Goal: Transaction & Acquisition: Download file/media

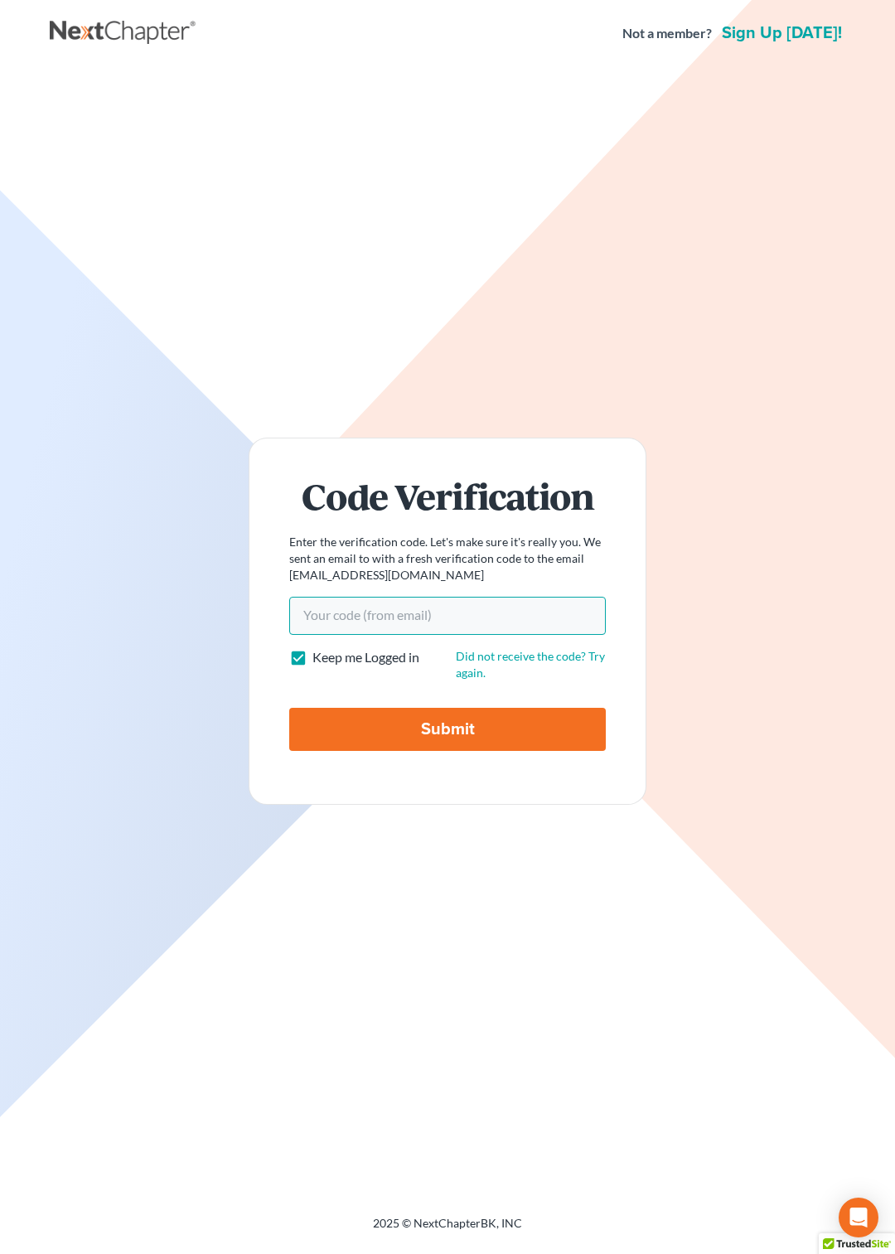
click at [359, 608] on input "Your code(from email)" at bounding box center [447, 616] width 317 height 38
paste input "e0d4e9"
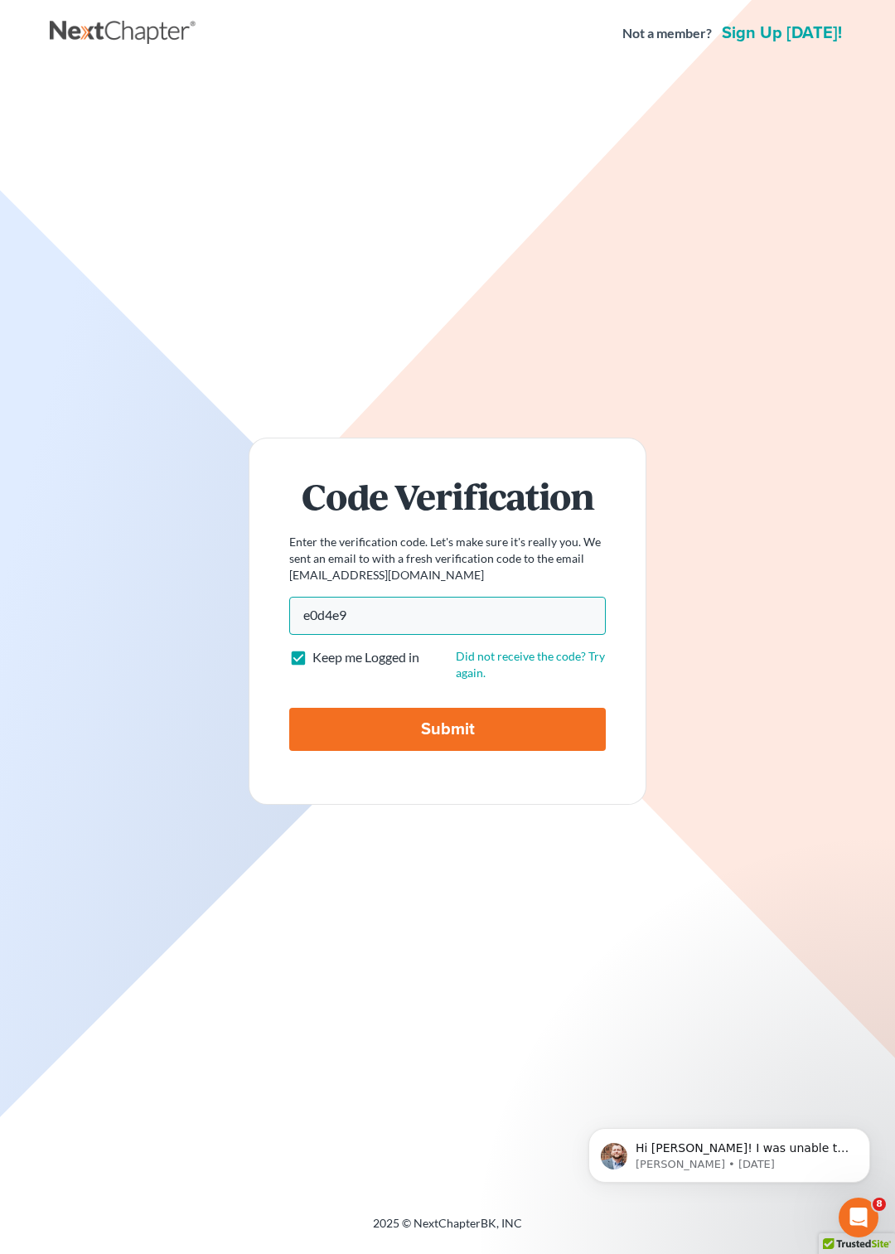
type input "e0d4e9"
click at [372, 730] on input "Submit" at bounding box center [447, 729] width 317 height 43
type input "Thinking..."
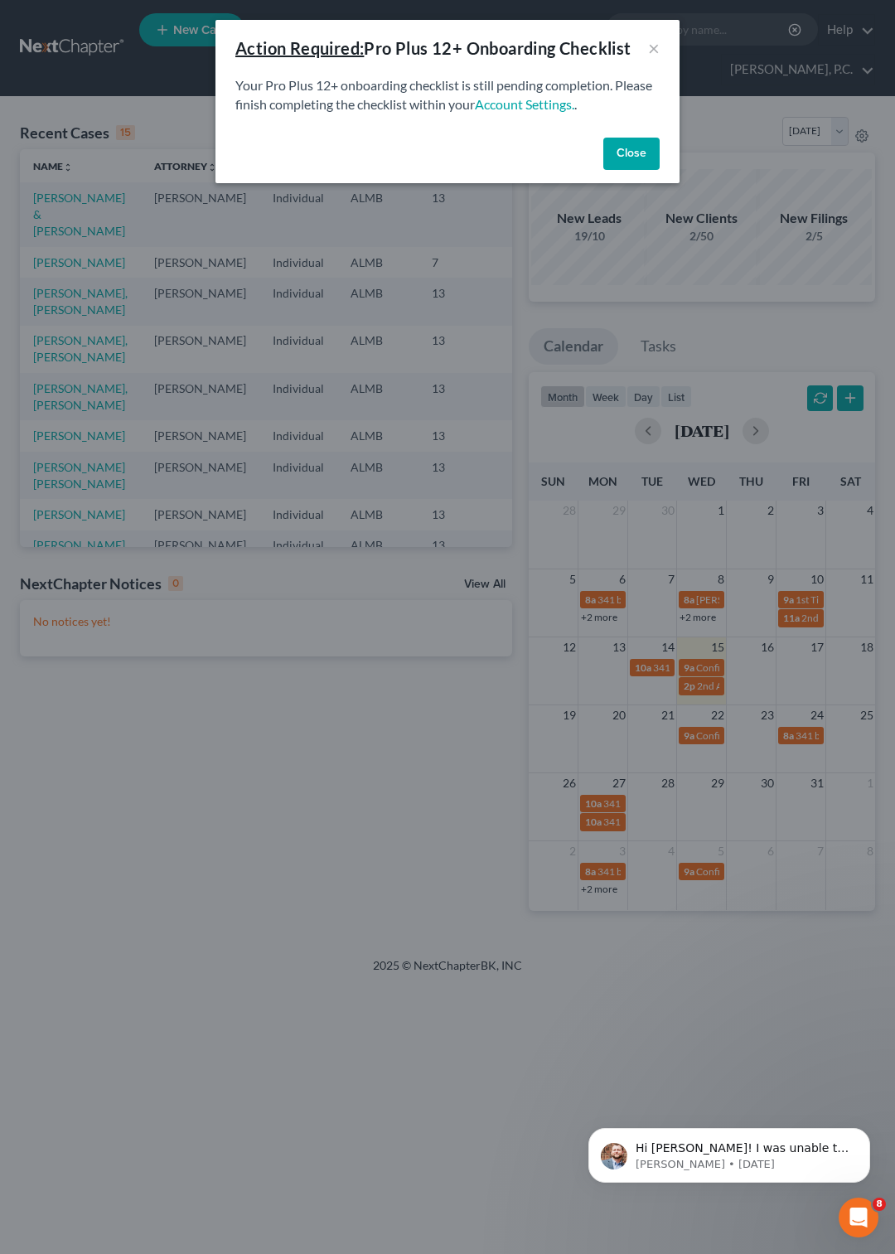
click at [637, 158] on button "Close" at bounding box center [632, 154] width 56 height 33
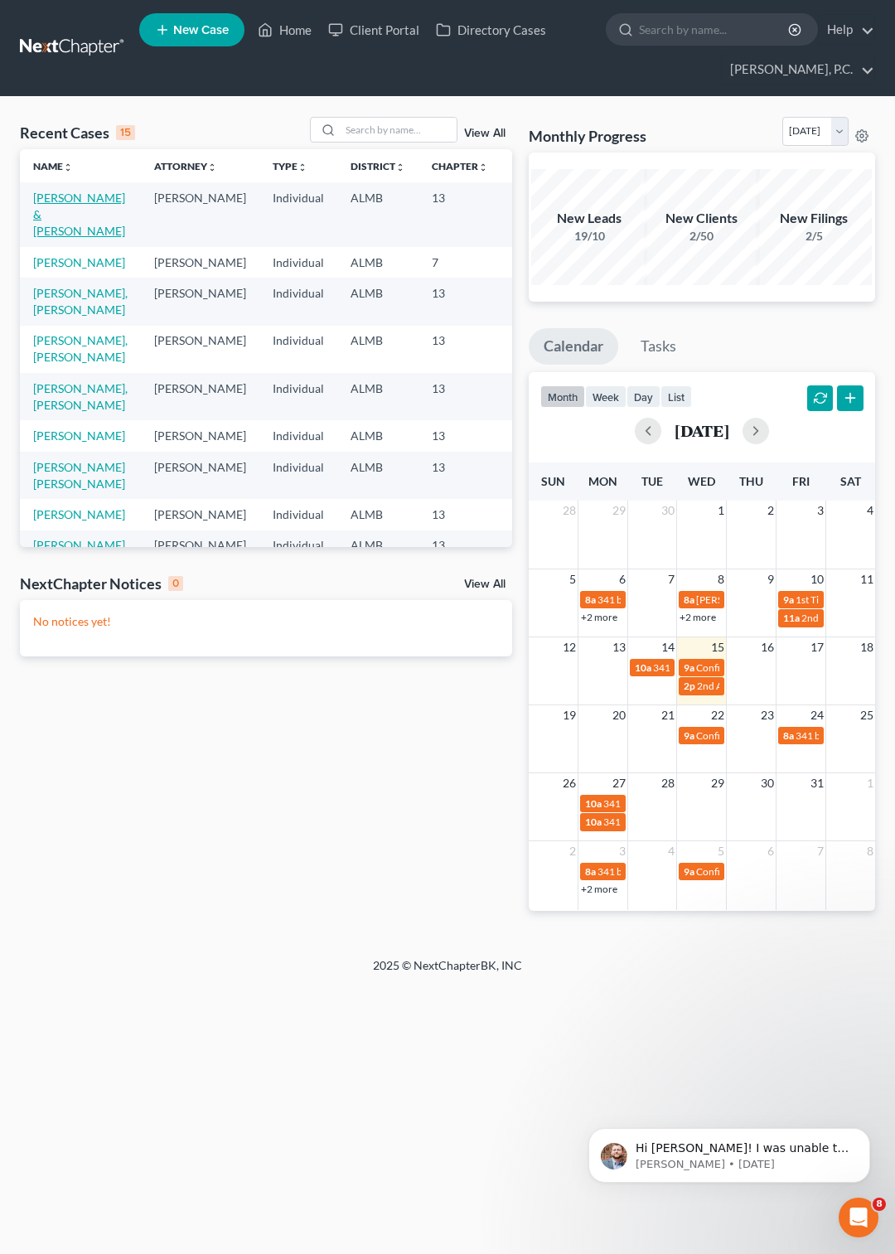
click at [50, 216] on link "Schultz, Duane & Debbie" at bounding box center [79, 214] width 92 height 47
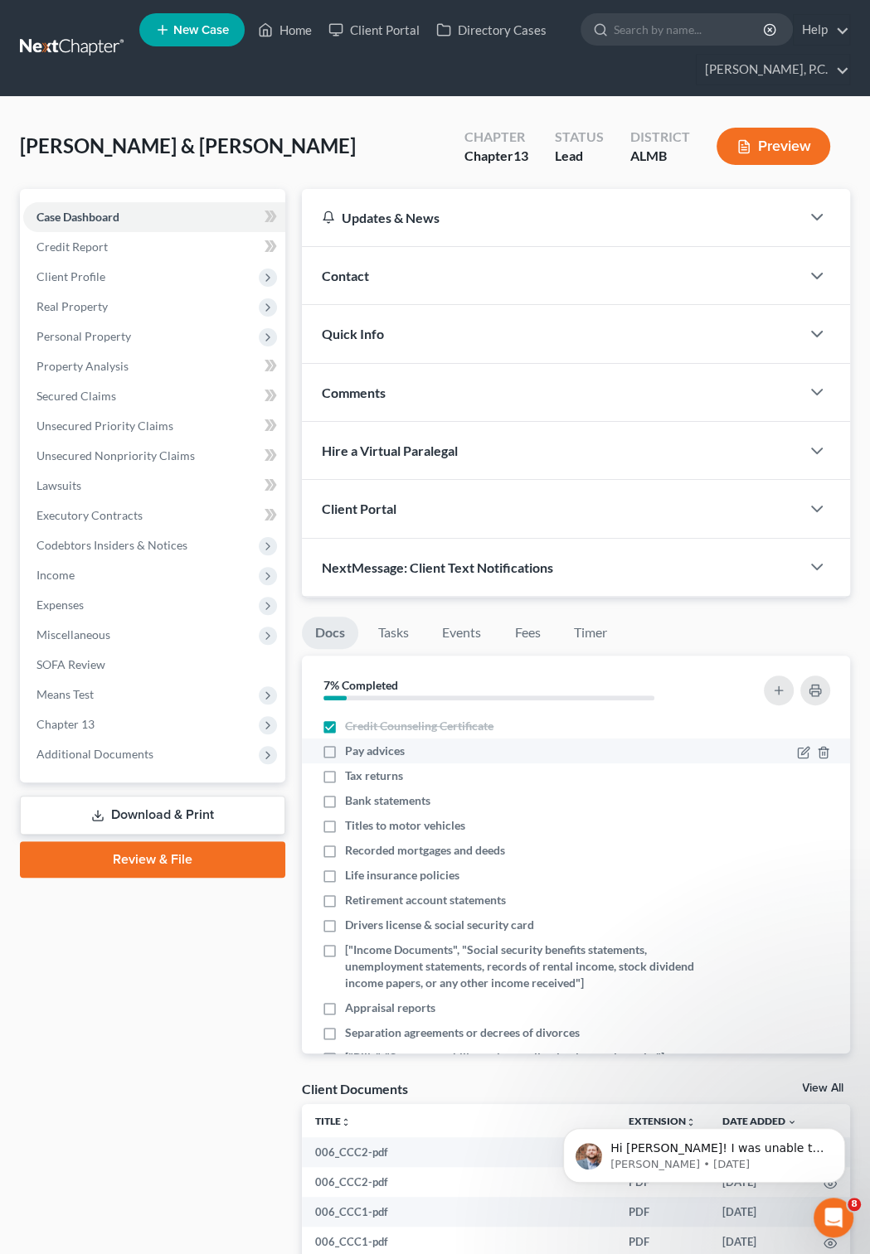
click at [345, 753] on label "Pay advices" at bounding box center [375, 751] width 60 height 17
click at [352, 753] on input "Pay advices" at bounding box center [357, 748] width 11 height 11
checkbox input "true"
click at [345, 768] on label "Tax returns" at bounding box center [374, 776] width 58 height 17
click at [352, 768] on input "Tax returns" at bounding box center [357, 773] width 11 height 11
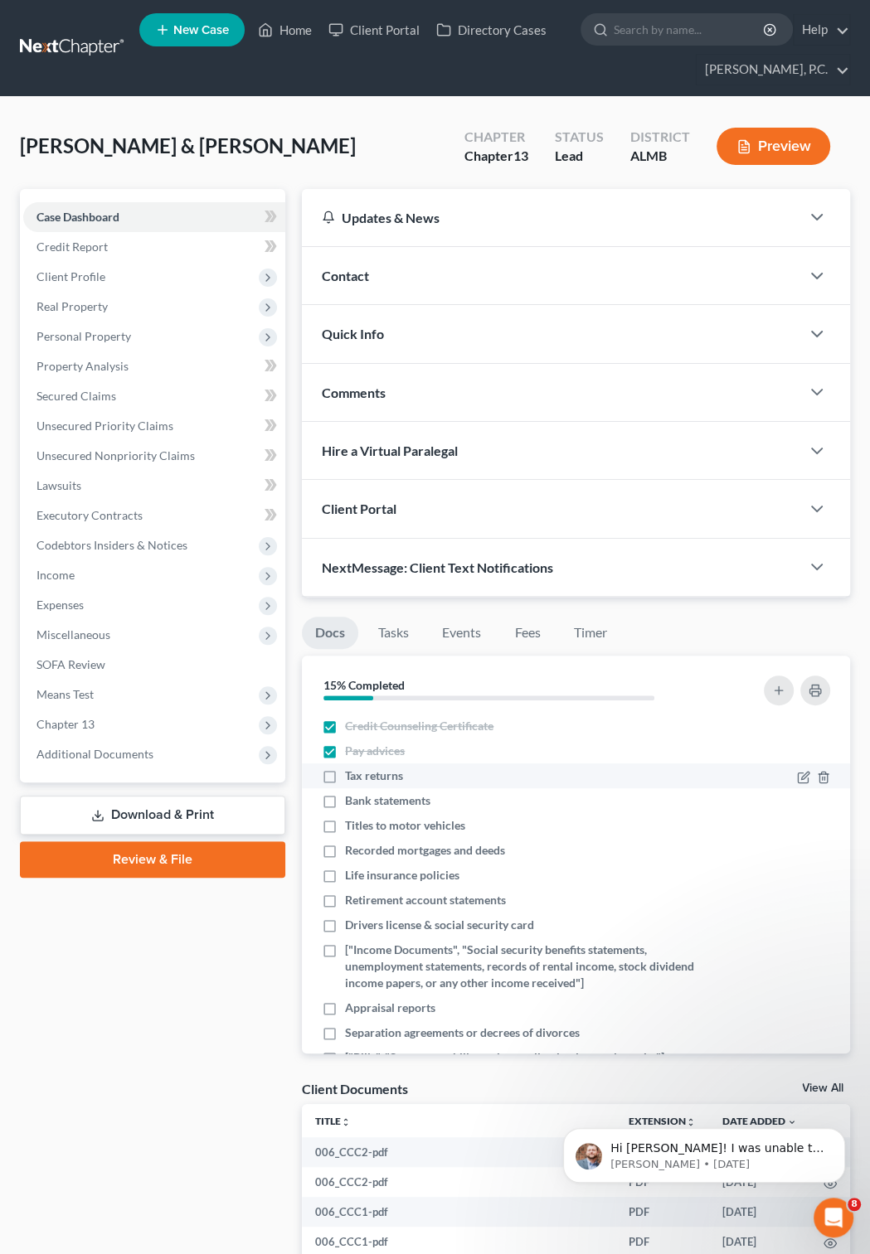
checkbox input "true"
click at [345, 803] on label "Bank statements" at bounding box center [387, 801] width 85 height 17
click at [352, 803] on input "Bank statements" at bounding box center [357, 798] width 11 height 11
checkbox input "true"
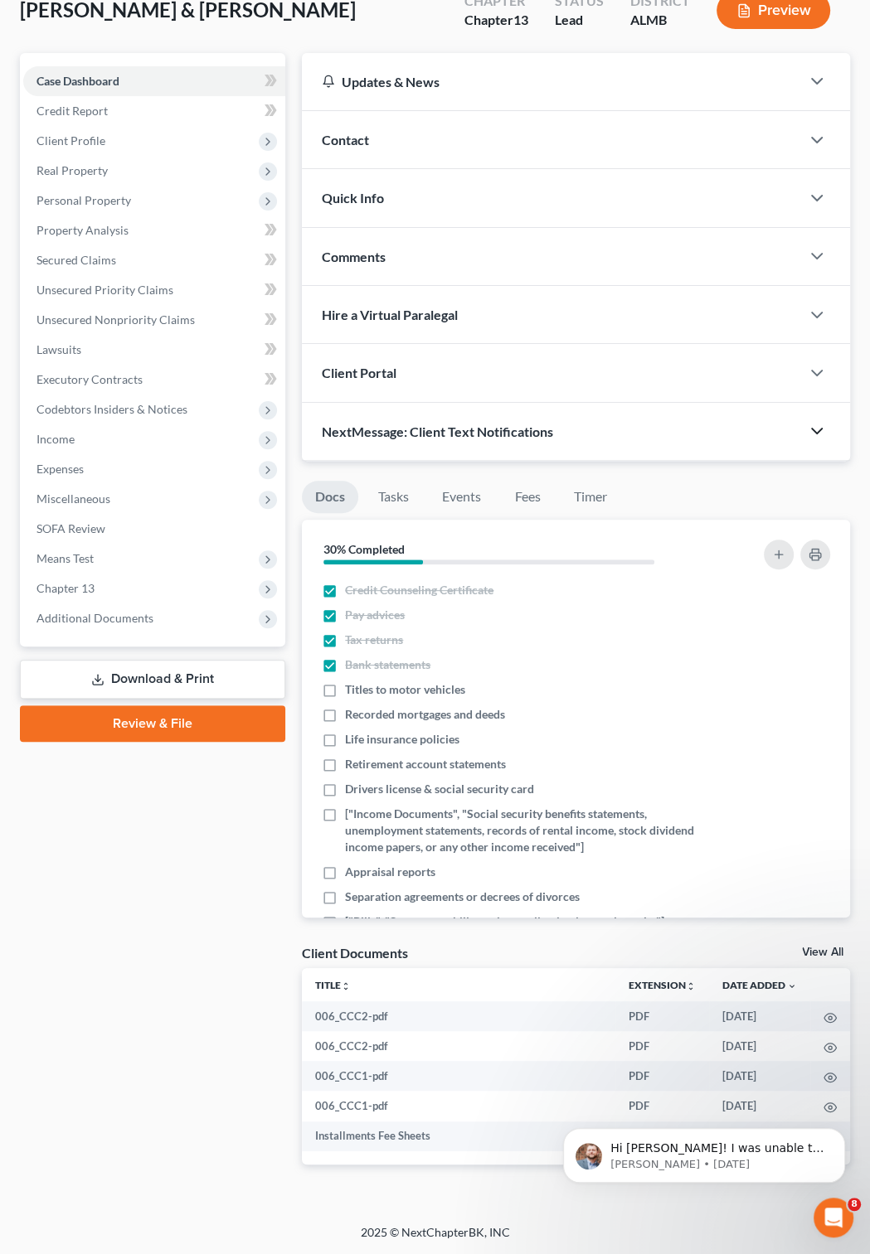
click at [814, 426] on icon "button" at bounding box center [817, 431] width 20 height 20
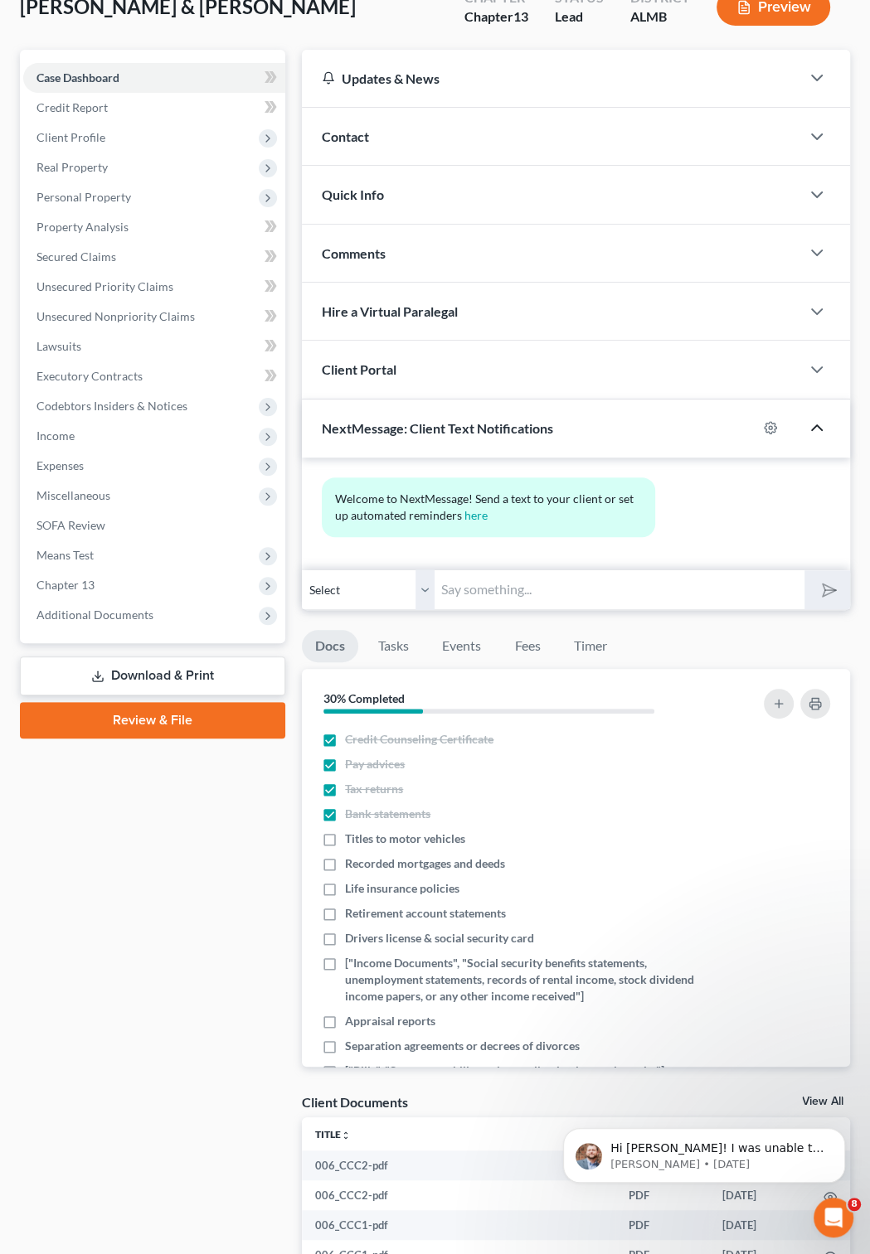
click at [814, 426] on icon "button" at bounding box center [817, 428] width 20 height 20
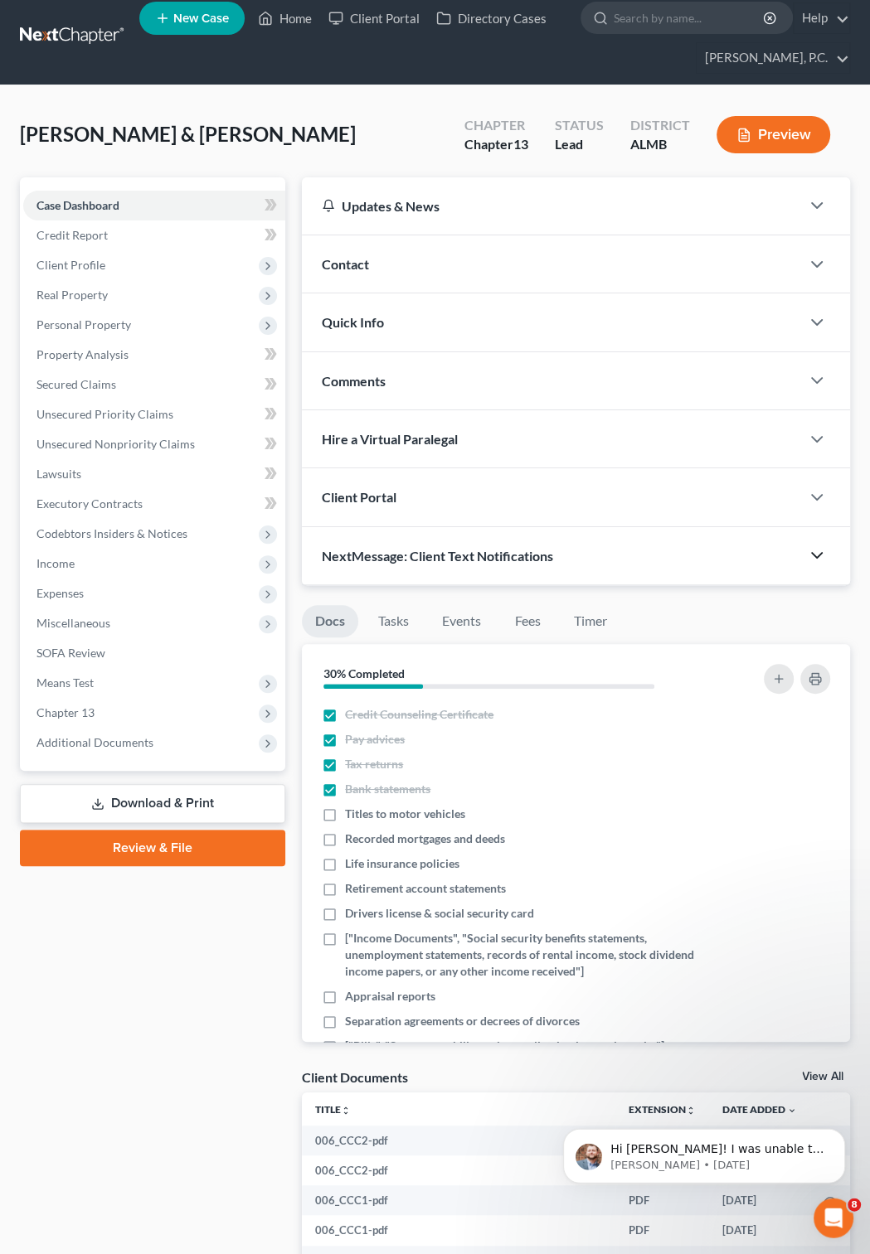
scroll to position [0, 0]
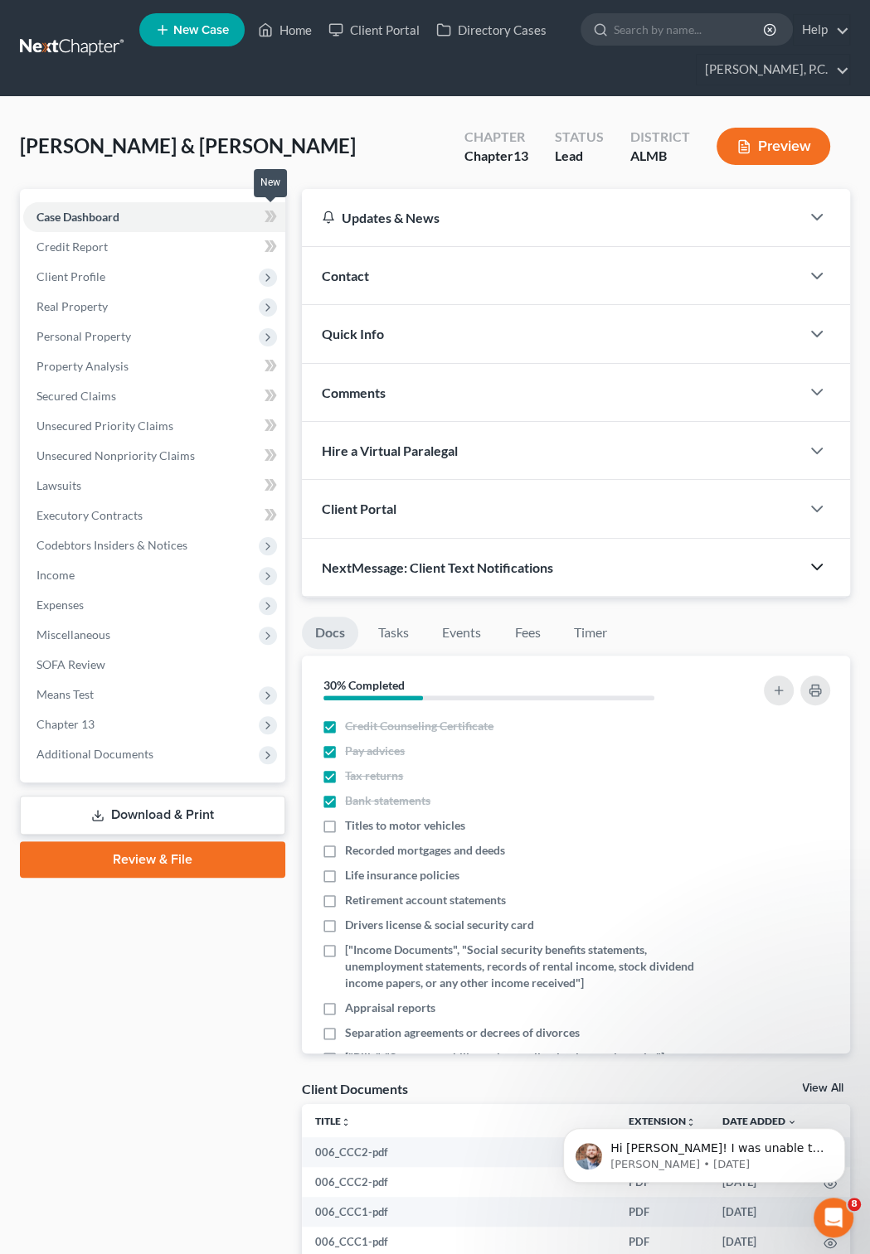
click at [269, 216] on icon at bounding box center [267, 217] width 7 height 12
click at [224, 816] on link "Download & Print" at bounding box center [152, 815] width 265 height 39
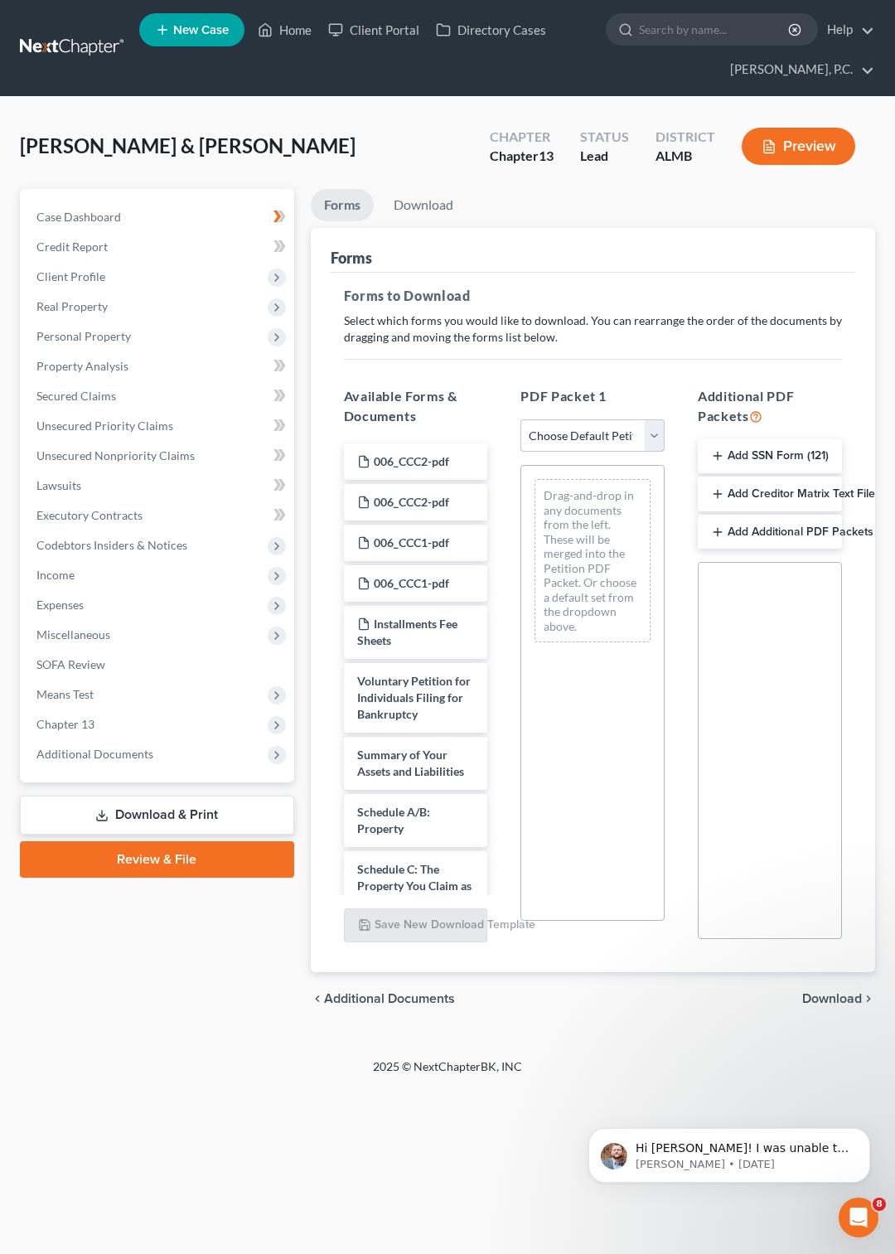
click at [521, 420] on select "Choose Default Petition PDF Packet Complete Bankruptcy Petition (all forms and …" at bounding box center [593, 436] width 144 height 33
select select "0"
click option "Complete Bankruptcy Petition (all forms and schedules)" at bounding box center [0, 0] width 0 height 0
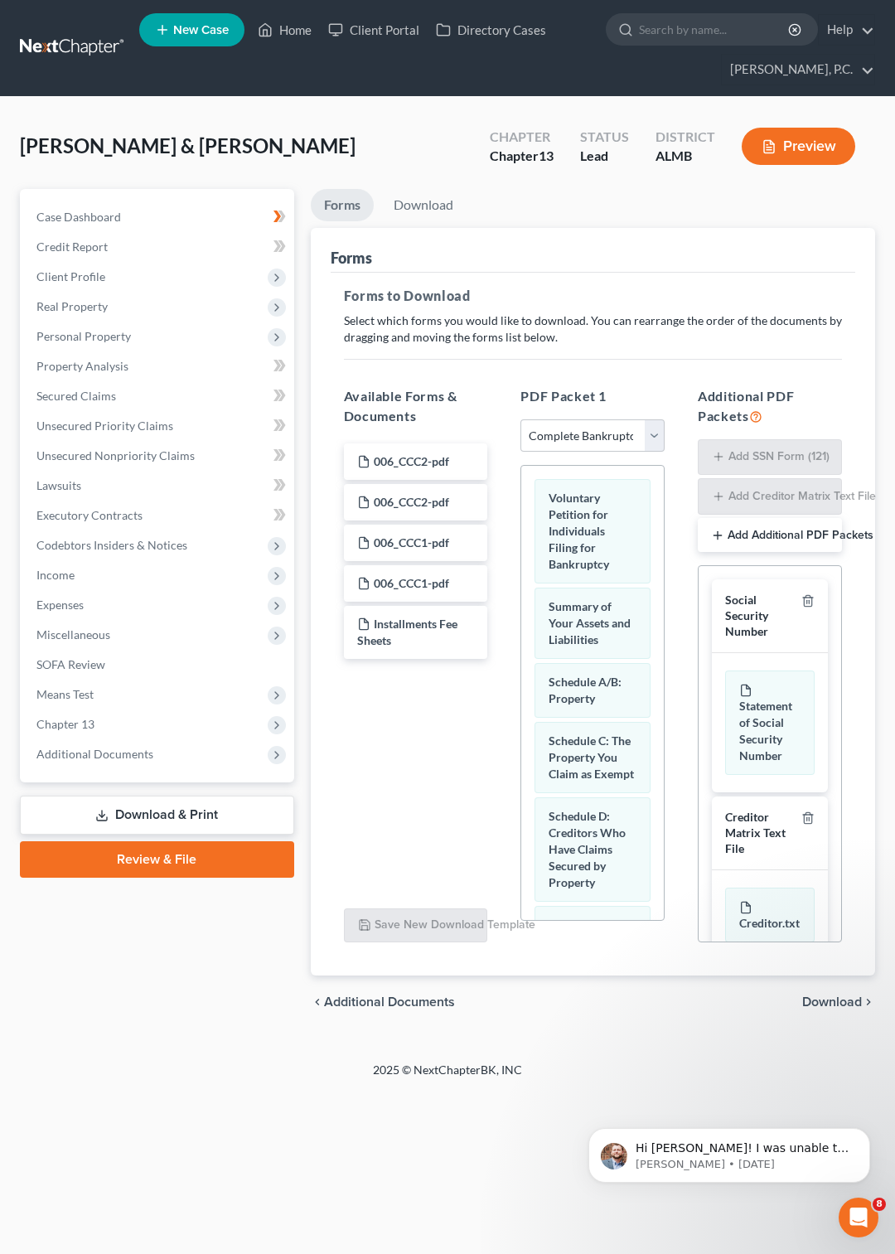
click at [747, 610] on div "Social Security Number" at bounding box center [760, 616] width 70 height 46
click at [747, 706] on div "Statement of Social Security Number" at bounding box center [770, 723] width 90 height 104
click at [747, 690] on polyline at bounding box center [749, 688] width 4 height 4
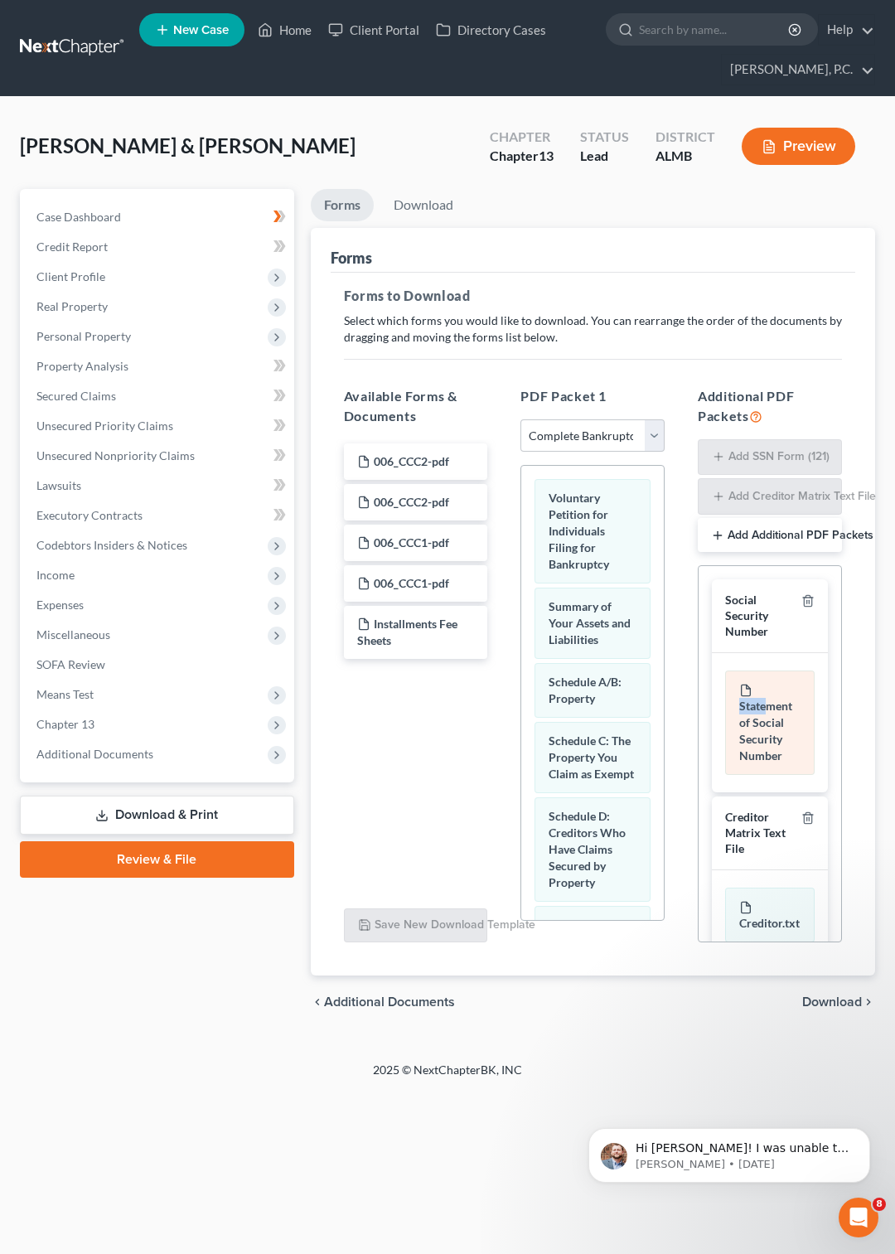
click at [747, 690] on polyline at bounding box center [749, 688] width 4 height 4
click at [412, 199] on link "Download" at bounding box center [424, 205] width 86 height 32
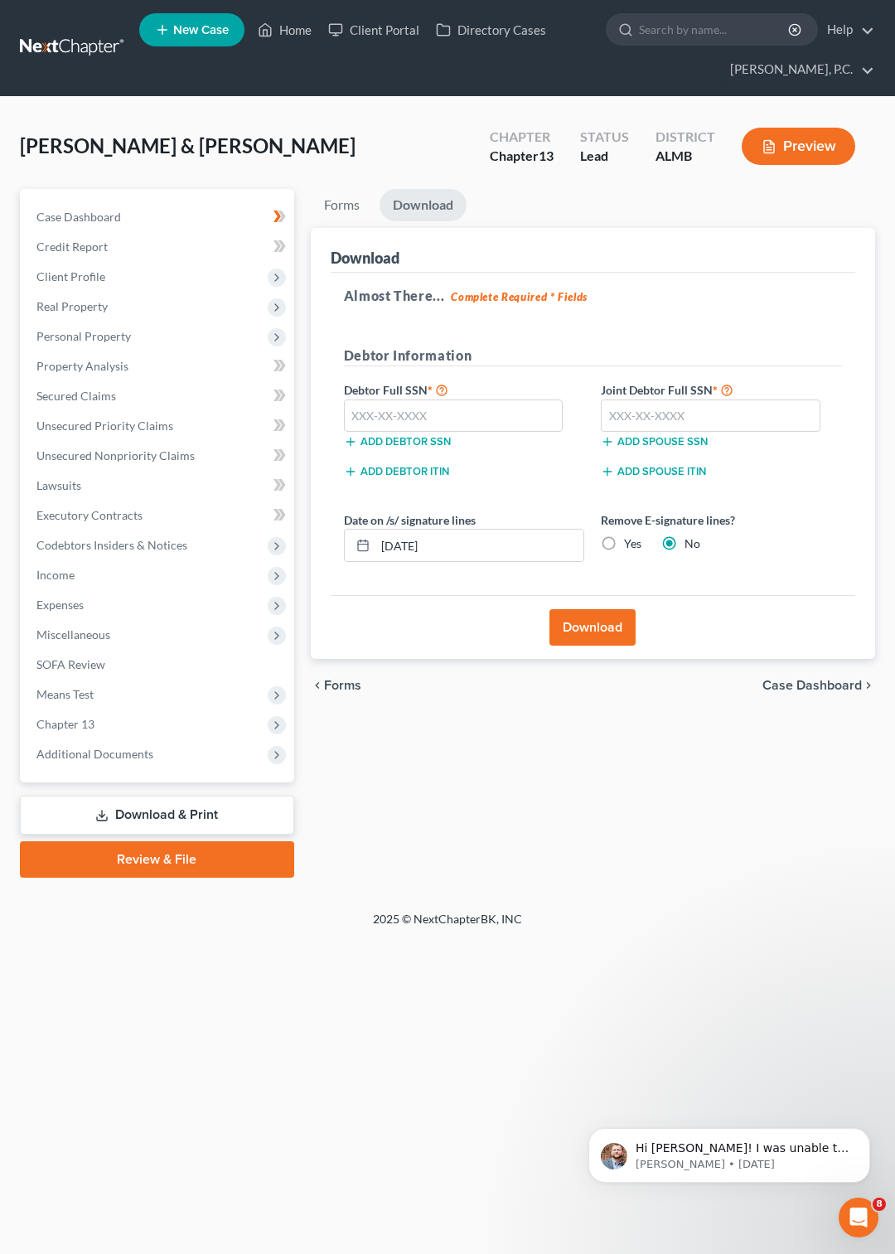
click at [610, 633] on button "Download" at bounding box center [593, 627] width 86 height 36
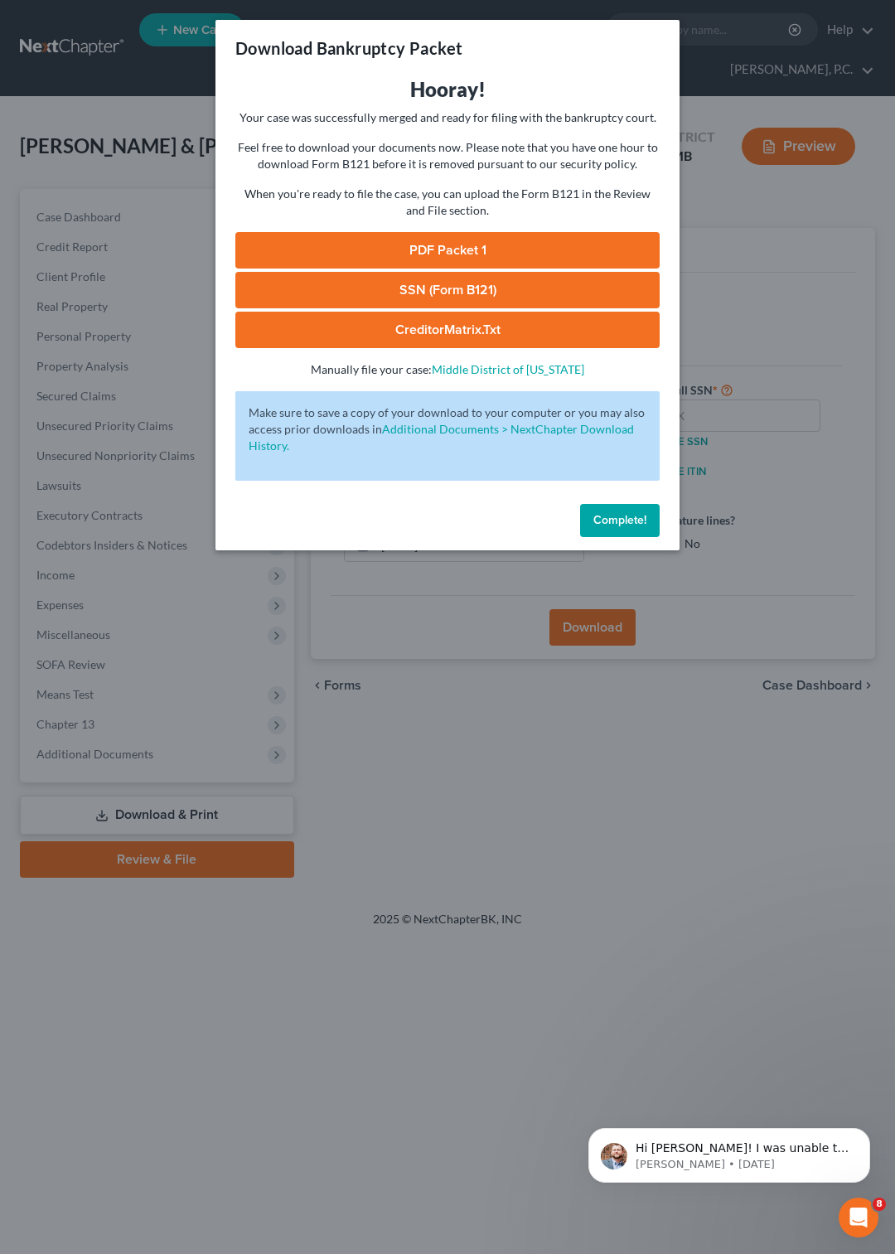
click at [389, 289] on link "SSN (Form B121)" at bounding box center [447, 290] width 424 height 36
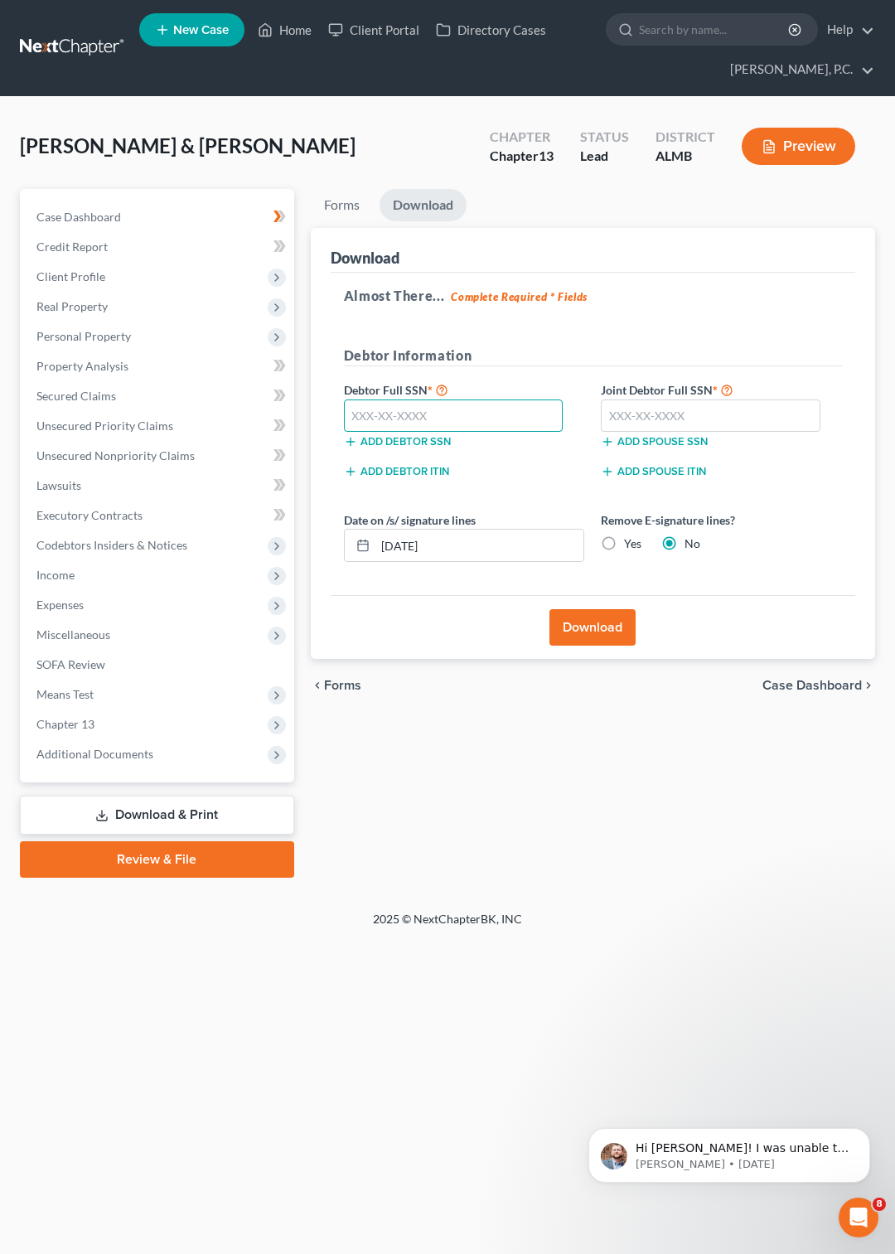
click at [382, 412] on input "text" at bounding box center [454, 416] width 220 height 33
type input "417-80-9107"
click at [643, 409] on input "text" at bounding box center [711, 416] width 220 height 33
type input "424-88-6448"
click at [577, 625] on button "Download" at bounding box center [593, 627] width 86 height 36
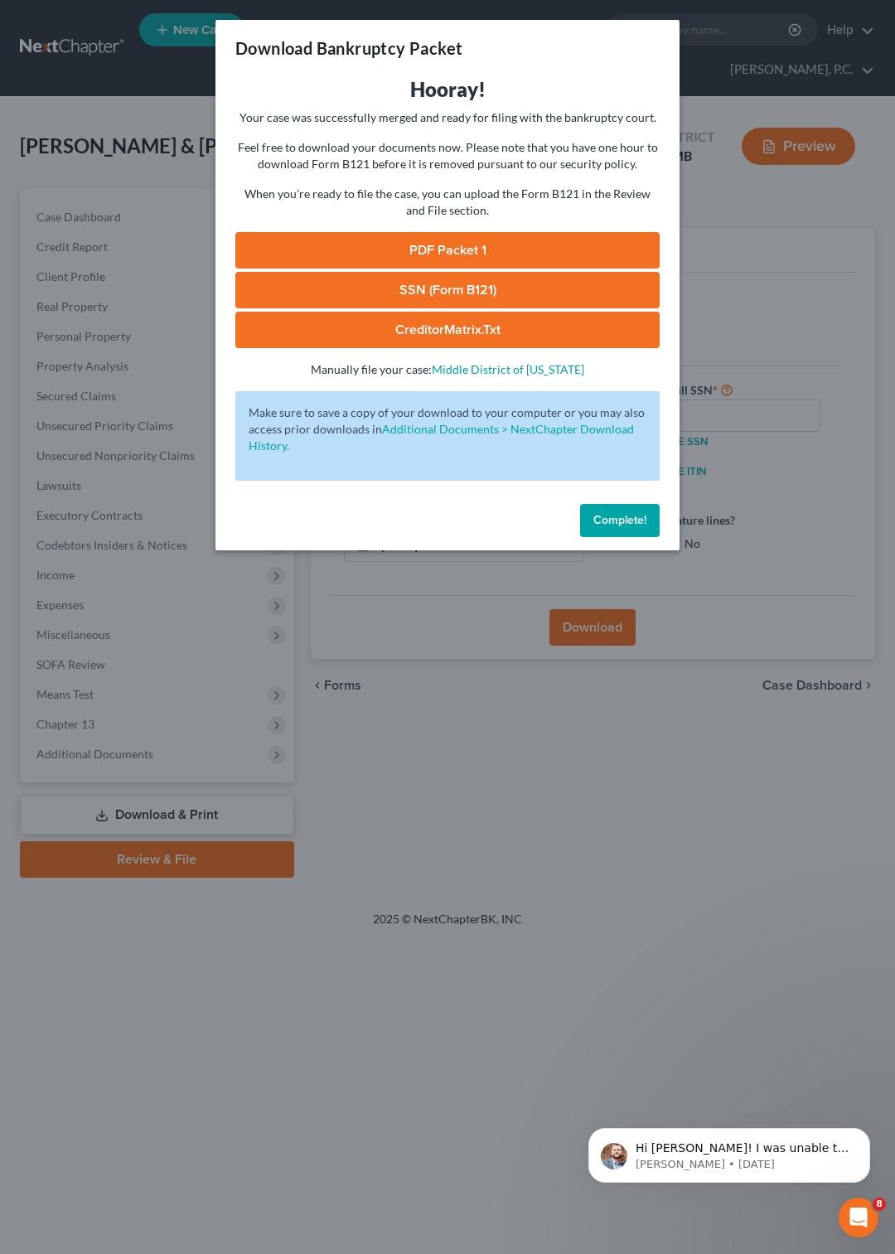
click at [406, 285] on link "SSN (Form B121)" at bounding box center [447, 290] width 424 height 36
click at [640, 513] on button "Complete!" at bounding box center [620, 520] width 80 height 33
